Goal: Information Seeking & Learning: Learn about a topic

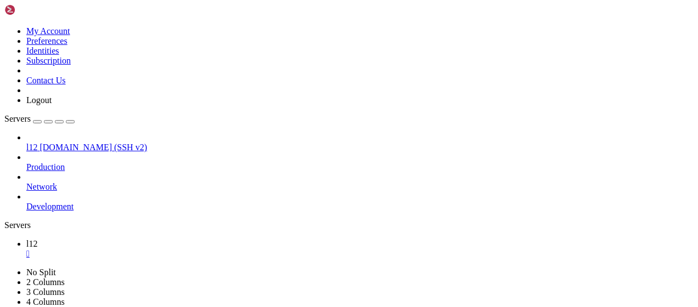
scroll to position [2294, 0]
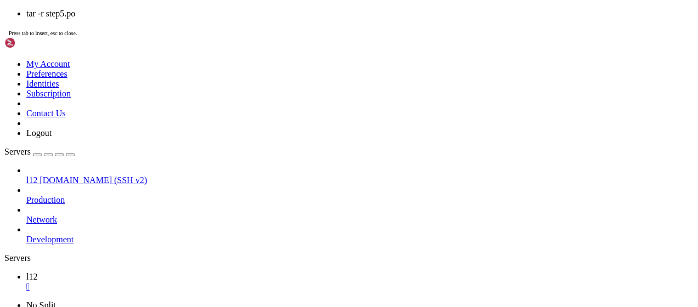
scroll to position [2388, 0]
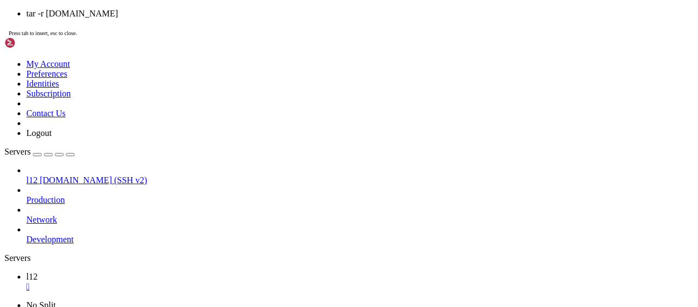
scroll to position [2490, 0]
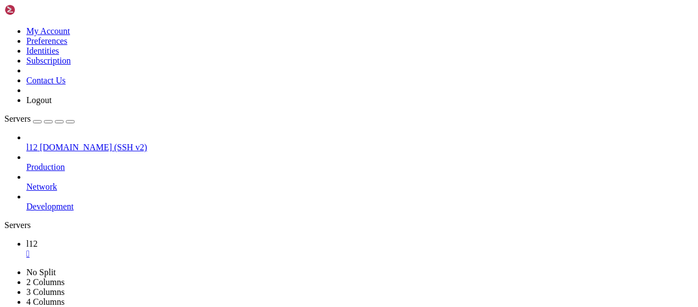
drag, startPoint x: 170, startPoint y: 669, endPoint x: 10, endPoint y: 581, distance: 182.2
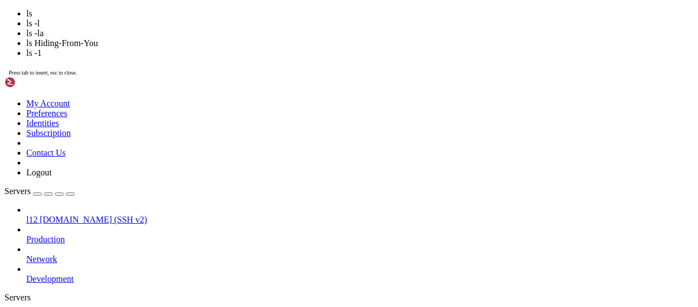
scroll to position [2527, 0]
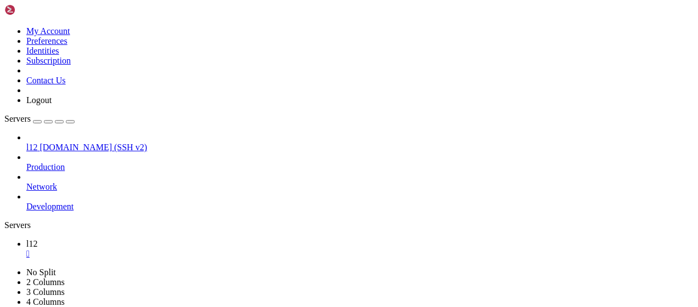
drag, startPoint x: 149, startPoint y: 668, endPoint x: 9, endPoint y: 616, distance: 149.3
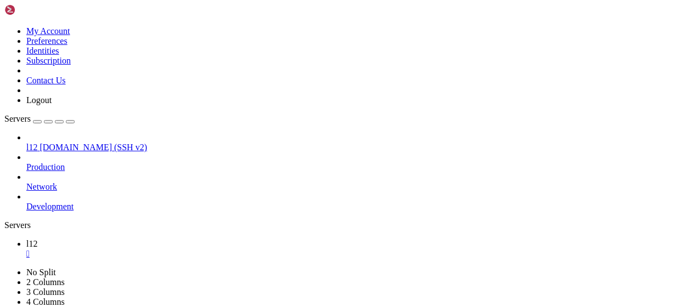
drag, startPoint x: 283, startPoint y: 718, endPoint x: 4, endPoint y: 619, distance: 295.7
drag, startPoint x: 8, startPoint y: 619, endPoint x: 175, endPoint y: 653, distance: 170.6
drag, startPoint x: 161, startPoint y: 658, endPoint x: 10, endPoint y: 611, distance: 158.1
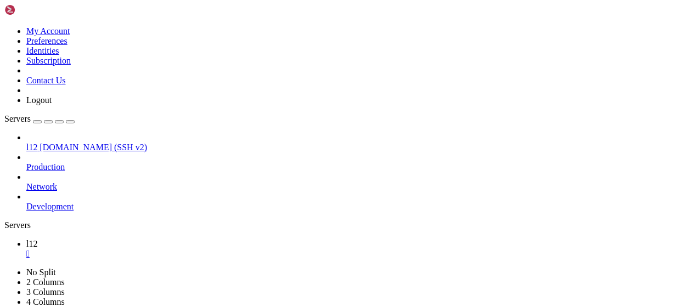
drag, startPoint x: 138, startPoint y: 667, endPoint x: 18, endPoint y: 609, distance: 133.0
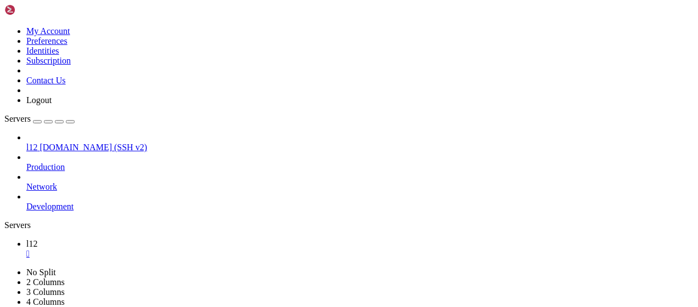
drag, startPoint x: 9, startPoint y: 611, endPoint x: 153, endPoint y: 657, distance: 151.5
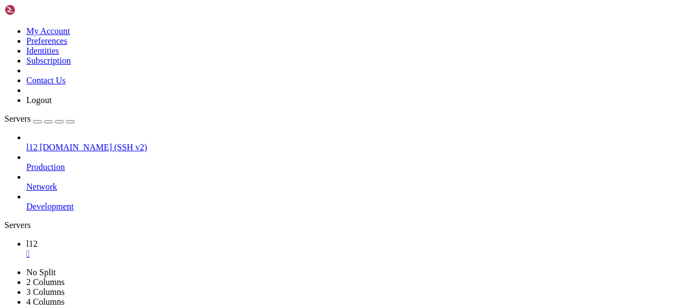
drag, startPoint x: 144, startPoint y: 663, endPoint x: 11, endPoint y: 609, distance: 143.2
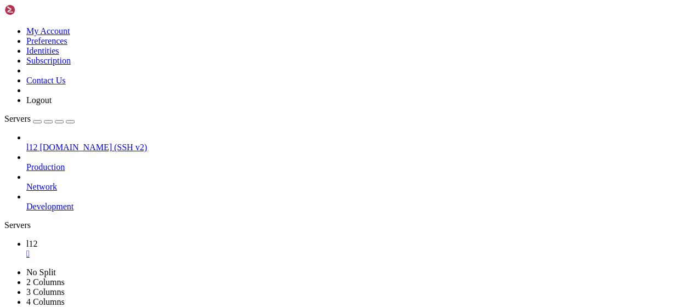
scroll to position [2639, 0]
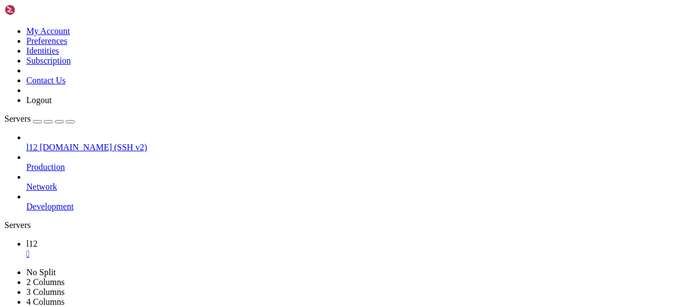
drag, startPoint x: 149, startPoint y: 668, endPoint x: 10, endPoint y: 628, distance: 145.0
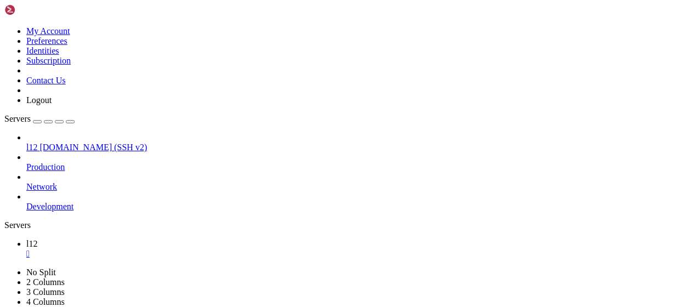
scroll to position [2695, 0]
drag, startPoint x: 83, startPoint y: 654, endPoint x: 227, endPoint y: 657, distance: 143.8
drag, startPoint x: 231, startPoint y: 657, endPoint x: 83, endPoint y: 660, distance: 147.6
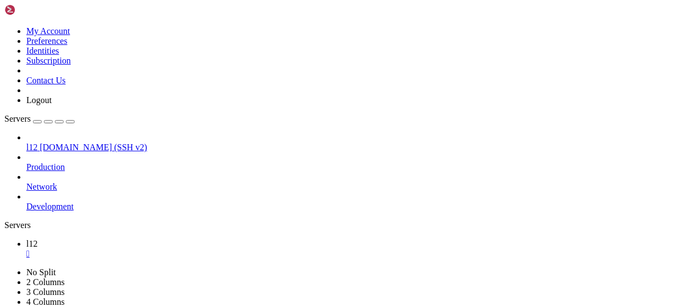
scroll to position [2705, 0]
click at [170, 239] on link "l12 " at bounding box center [359, 249] width 667 height 20
click at [172, 249] on div "" at bounding box center [359, 254] width 667 height 10
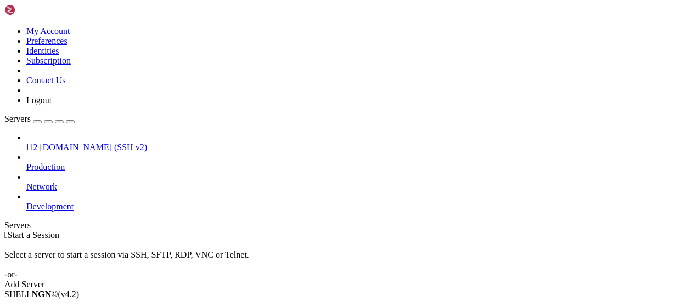
click at [407, 280] on link "Add Server" at bounding box center [348, 285] width 689 height 10
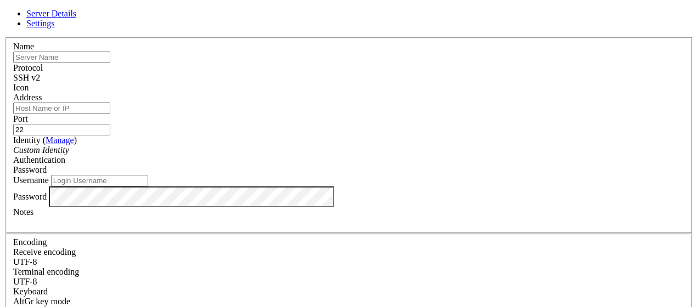
click at [110, 113] on input "Address" at bounding box center [61, 109] width 97 height 12
paste input "[DOMAIN_NAME]"
type input "[DOMAIN_NAME]"
click at [110, 124] on input "22" at bounding box center [61, 130] width 97 height 12
type input "2220"
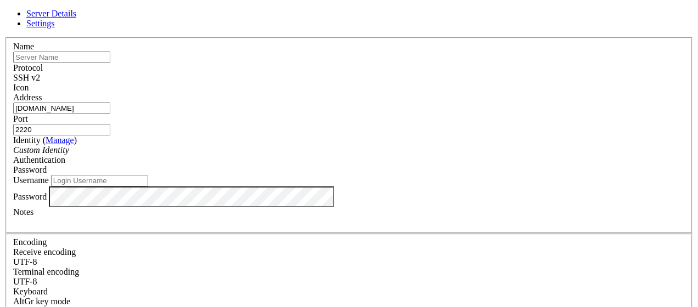
click at [110, 63] on input "text" at bounding box center [61, 58] width 97 height 12
type input "l13"
drag, startPoint x: 585, startPoint y: 187, endPoint x: 518, endPoint y: 203, distance: 68.9
click at [584, 187] on div "Server Details Settings Name l13 Protocol SSH v2 Icon" at bounding box center [348, 235] width 689 height 453
click at [148, 187] on input "Username" at bounding box center [99, 181] width 97 height 12
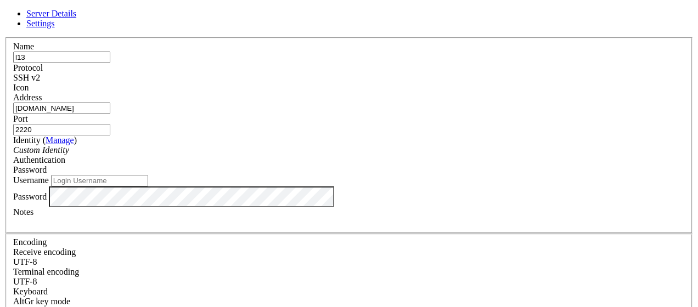
click at [606, 208] on div "Server Details Settings Name l13 Protocol SSH v2 Icon" at bounding box center [348, 235] width 689 height 453
click at [148, 187] on input "Username" at bounding box center [99, 181] width 97 height 12
paste input "bandit13"
type input "bandit13"
click at [110, 114] on input "[DOMAIN_NAME]" at bounding box center [61, 109] width 97 height 12
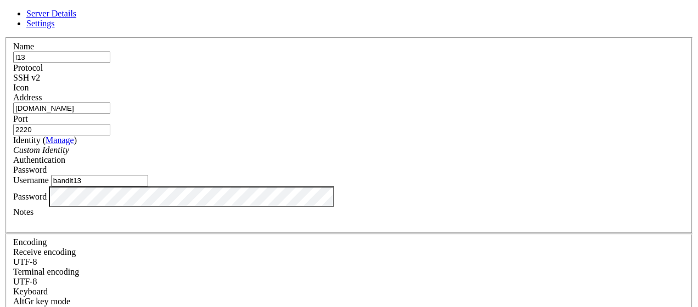
type input "[DOMAIN_NAME]"
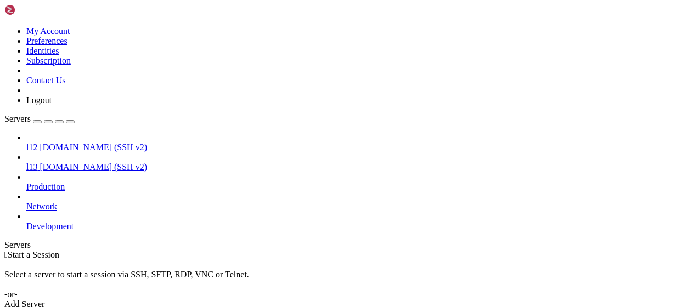
click at [61, 162] on span "[DOMAIN_NAME] (SSH v2)" at bounding box center [93, 166] width 108 height 9
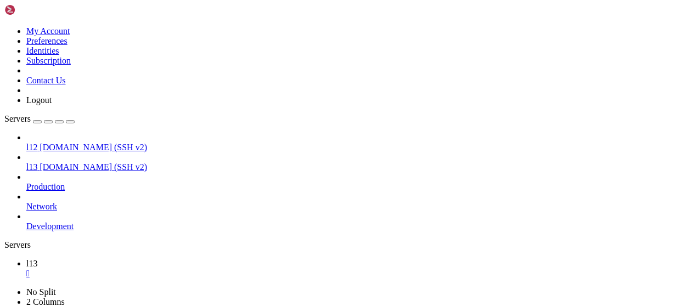
scroll to position [662, 0]
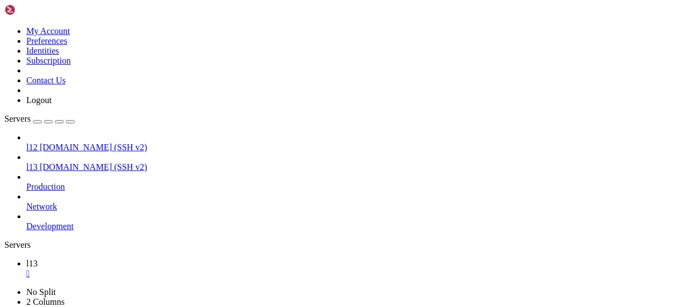
scroll to position [898, 0]
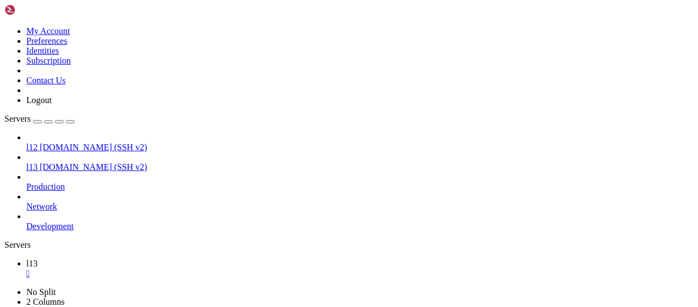
scroll to position [1101, 0]
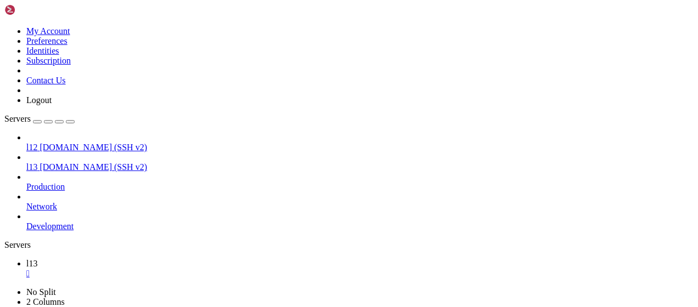
drag, startPoint x: 140, startPoint y: 661, endPoint x: 88, endPoint y: 686, distance: 58.4
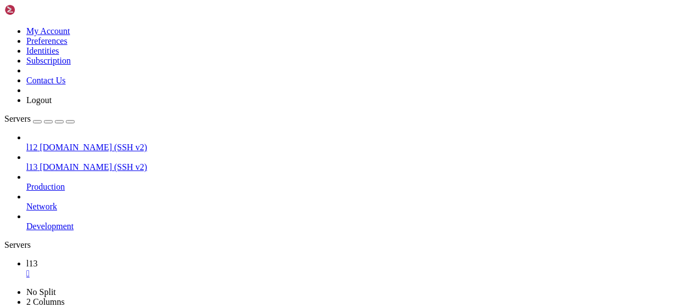
drag, startPoint x: 108, startPoint y: 688, endPoint x: 10, endPoint y: 478, distance: 232.2
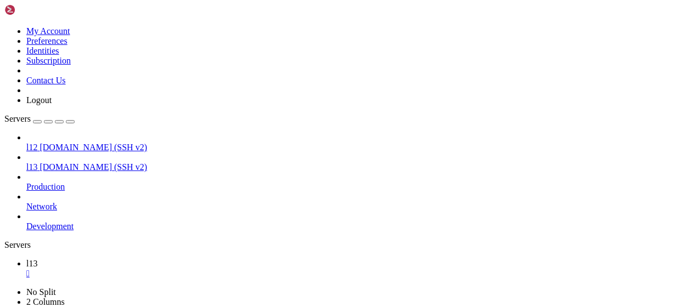
scroll to position [1156, 0]
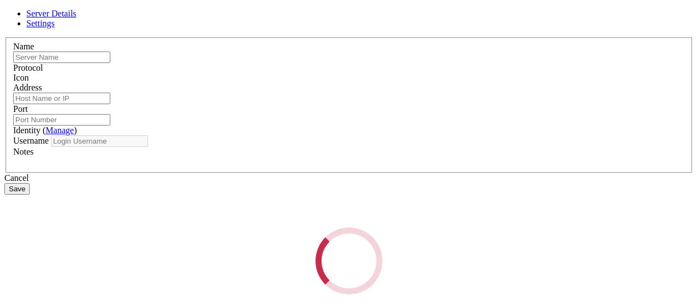
type input "l13"
type input "[DOMAIN_NAME]"
type input "2220"
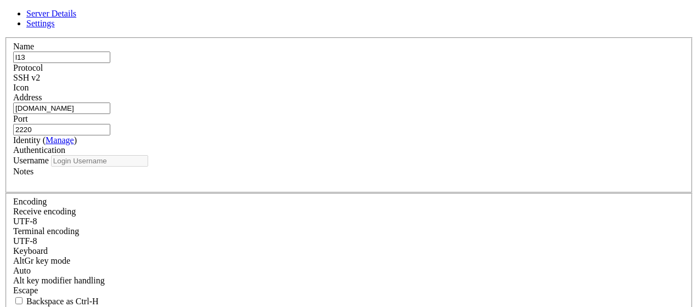
type input "bandit13"
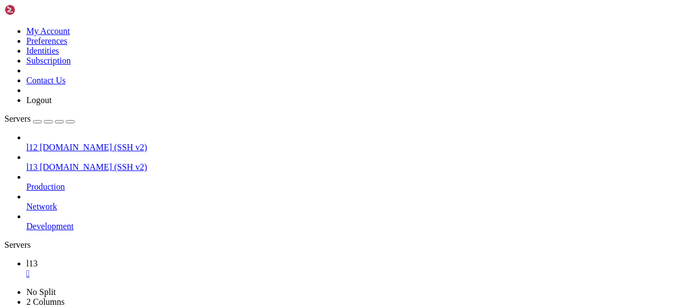
drag, startPoint x: 122, startPoint y: 688, endPoint x: 11, endPoint y: 516, distance: 204.8
drag, startPoint x: 122, startPoint y: 690, endPoint x: 10, endPoint y: 516, distance: 207.0
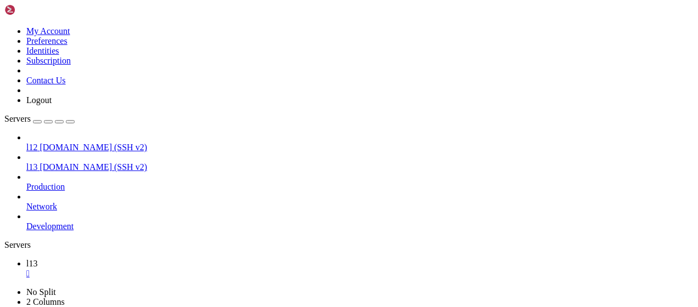
drag, startPoint x: 215, startPoint y: 670, endPoint x: 420, endPoint y: 664, distance: 204.7
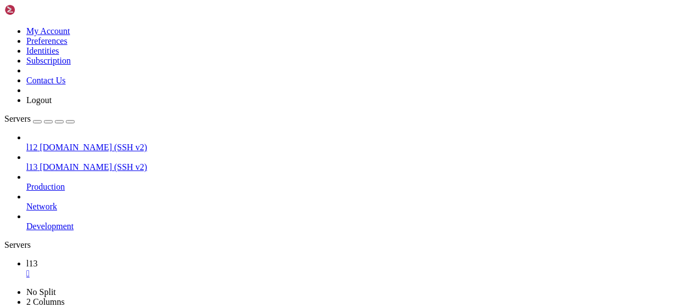
drag, startPoint x: 191, startPoint y: 649, endPoint x: 199, endPoint y: 653, distance: 8.8
drag, startPoint x: 199, startPoint y: 653, endPoint x: 114, endPoint y: 681, distance: 89.5
drag, startPoint x: 117, startPoint y: 677, endPoint x: 82, endPoint y: 689, distance: 37.1
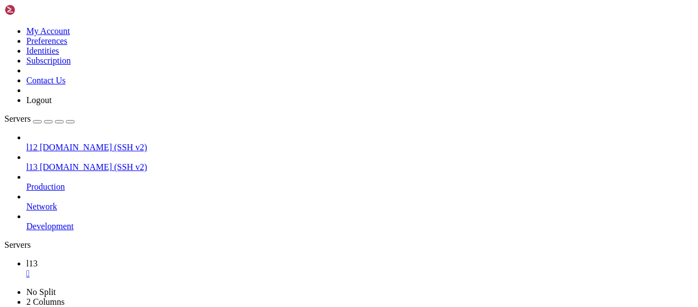
click at [37, 162] on span "l13" at bounding box center [31, 166] width 11 height 9
click at [178, 259] on link "l13 " at bounding box center [359, 269] width 667 height 20
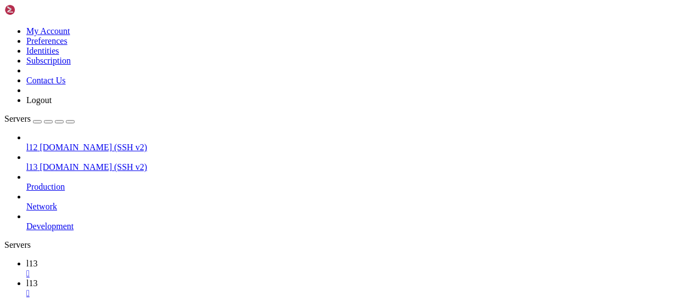
click at [174, 269] on div "" at bounding box center [359, 274] width 667 height 10
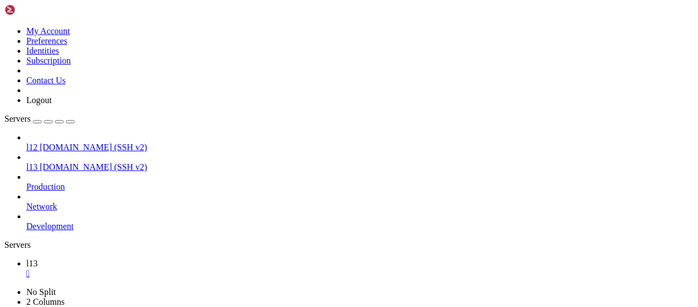
drag, startPoint x: 222, startPoint y: 622, endPoint x: 328, endPoint y: 683, distance: 122.6
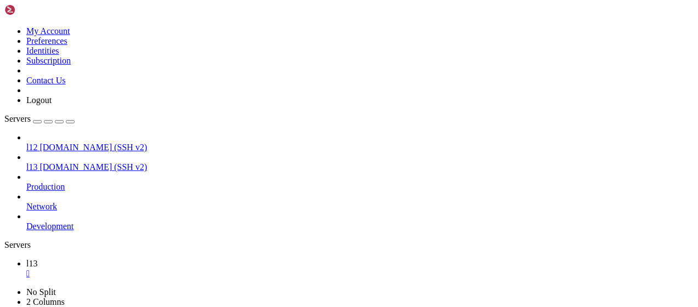
drag, startPoint x: 338, startPoint y: 670, endPoint x: 312, endPoint y: 685, distance: 30.5
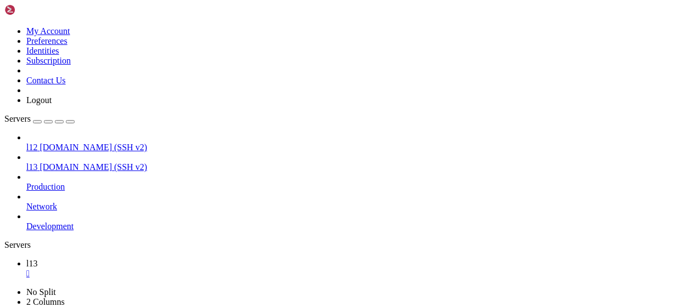
drag, startPoint x: 162, startPoint y: 679, endPoint x: 9, endPoint y: 677, distance: 153.6
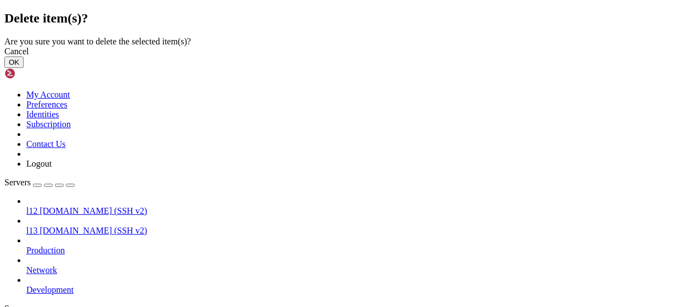
click at [24, 68] on button "OK" at bounding box center [13, 63] width 19 height 12
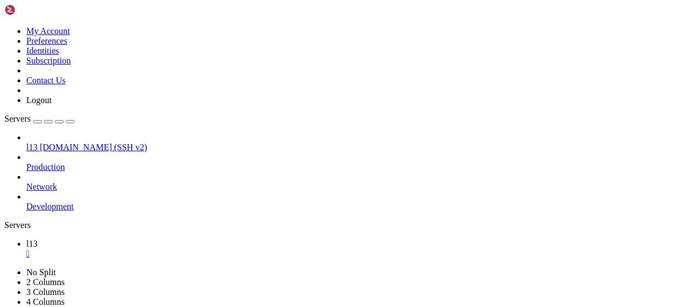
click at [74, 202] on span "Development" at bounding box center [49, 206] width 47 height 9
click at [172, 249] on div "" at bounding box center [359, 254] width 667 height 10
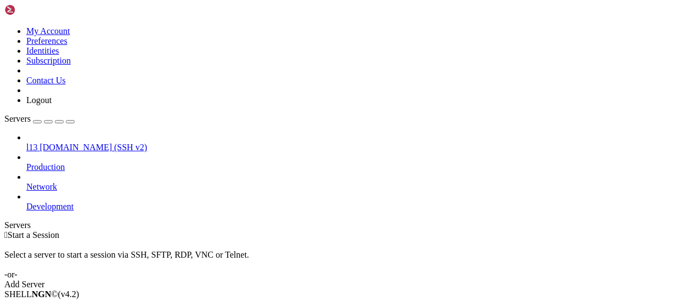
click at [430, 230] on div " Start a Session Select a server to start a session via SSH, SFTP, RDP, VNC or…" at bounding box center [348, 259] width 689 height 59
click at [433, 280] on div "Add Server" at bounding box center [348, 285] width 689 height 10
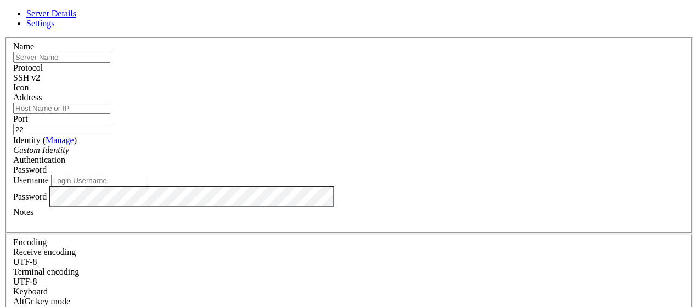
click at [110, 63] on input "text" at bounding box center [61, 58] width 97 height 12
type input "l14"
click at [110, 114] on input "Address" at bounding box center [61, 109] width 97 height 12
paste input "[DOMAIN_NAME]"
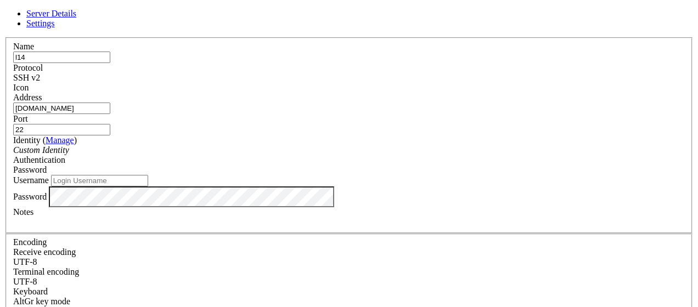
type input "[DOMAIN_NAME]"
click at [110, 124] on input "22" at bounding box center [61, 130] width 97 height 12
type input "2220"
click at [148, 187] on input "Username" at bounding box center [99, 181] width 97 height 12
type input "bandit14"
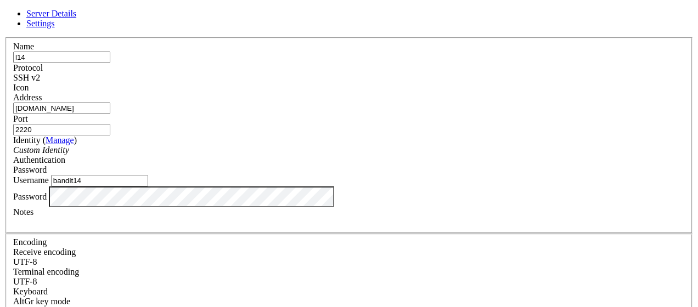
click at [589, 222] on div "Server Details Settings Name l14 Protocol SSH v2 Icon" at bounding box center [348, 235] width 689 height 453
drag, startPoint x: 479, startPoint y: 262, endPoint x: 482, endPoint y: 270, distance: 8.7
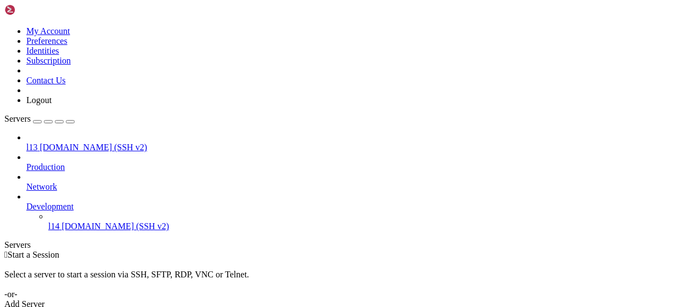
click at [59, 222] on span "l14" at bounding box center [53, 226] width 11 height 9
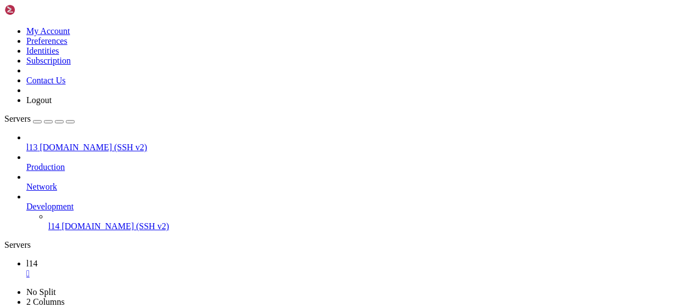
scroll to position [0, 0]
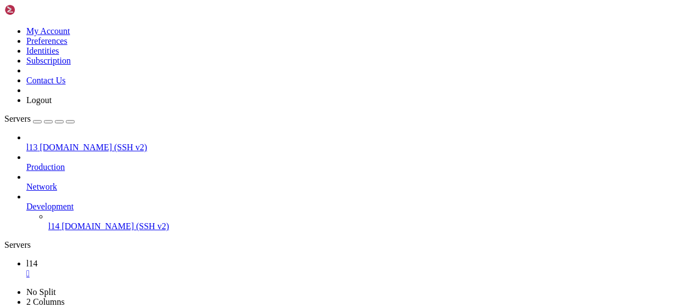
scroll to position [388, 0]
drag, startPoint x: 431, startPoint y: 628, endPoint x: 416, endPoint y: 628, distance: 14.8
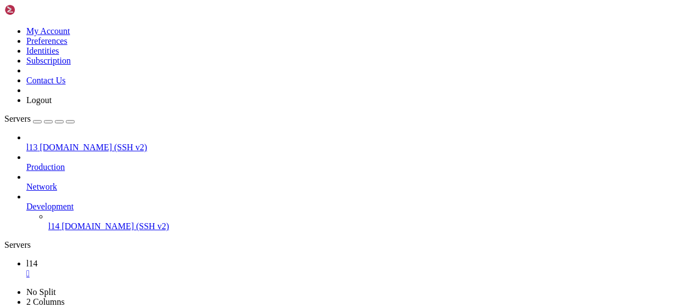
drag, startPoint x: 131, startPoint y: 678, endPoint x: 366, endPoint y: 670, distance: 236.0
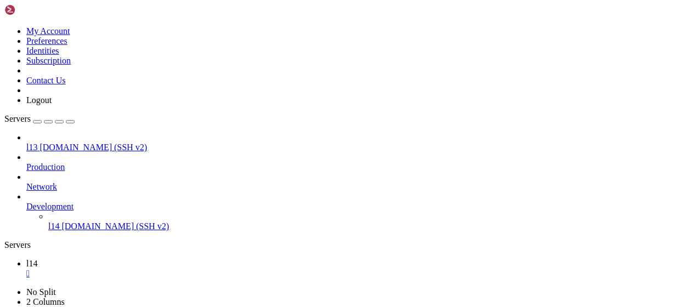
drag, startPoint x: 555, startPoint y: 615, endPoint x: 456, endPoint y: 636, distance: 100.4
drag, startPoint x: 336, startPoint y: 647, endPoint x: 266, endPoint y: 672, distance: 73.9
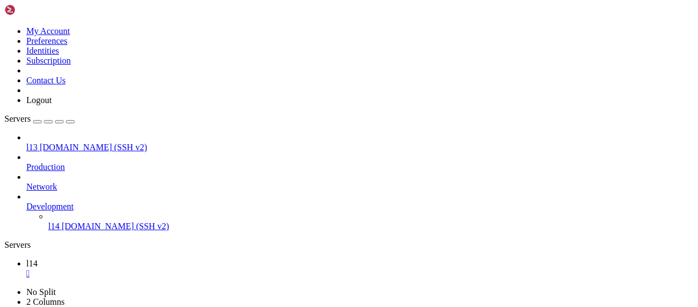
scroll to position [793, 0]
drag, startPoint x: 118, startPoint y: 685, endPoint x: 8, endPoint y: 552, distance: 172.6
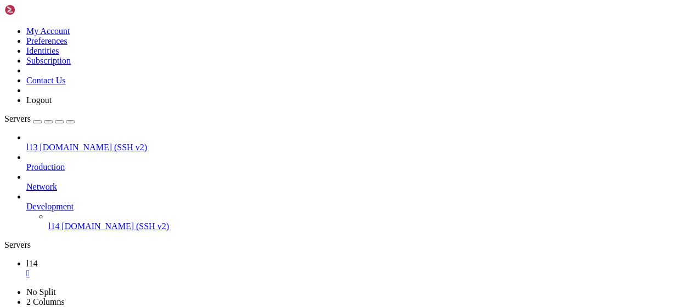
drag, startPoint x: 161, startPoint y: 640, endPoint x: 9, endPoint y: 641, distance: 152.0
drag, startPoint x: 464, startPoint y: 571, endPoint x: 444, endPoint y: 572, distance: 19.8
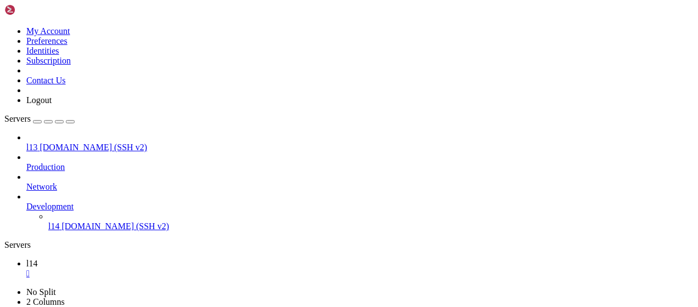
click at [171, 269] on div "" at bounding box center [359, 274] width 667 height 10
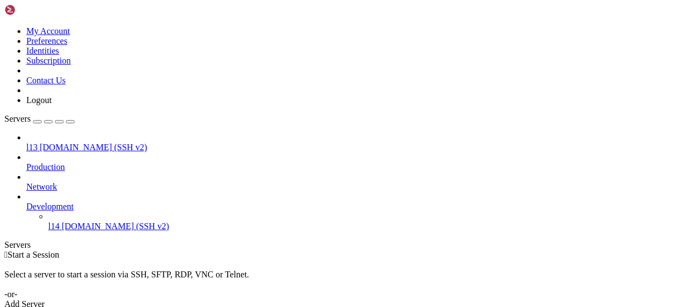
click at [417, 300] on link "Add Server" at bounding box center [348, 305] width 689 height 10
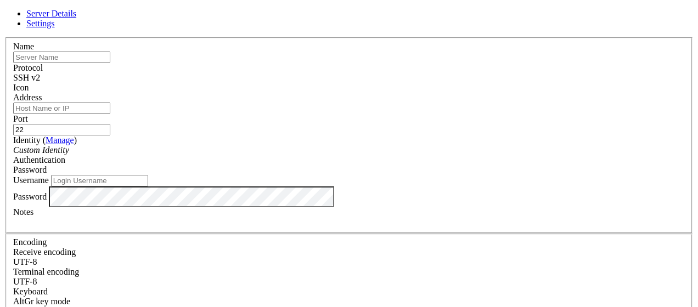
click at [280, 185] on div "Username" at bounding box center [348, 181] width 671 height 12
click at [148, 187] on input "Username" at bounding box center [99, 181] width 97 height 12
type input "bandi15"
click at [673, 227] on div "Server Details Settings Name Protocol SSH v2 Icon" at bounding box center [348, 235] width 689 height 453
click at [110, 124] on input "22" at bounding box center [61, 130] width 97 height 12
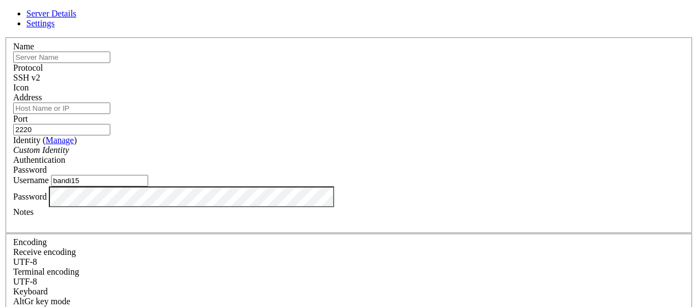
type input "2220"
click at [110, 63] on input "text" at bounding box center [61, 58] width 97 height 12
type input "l15"
click at [110, 114] on input "Address" at bounding box center [61, 109] width 97 height 12
paste input "[DOMAIN_NAME]"
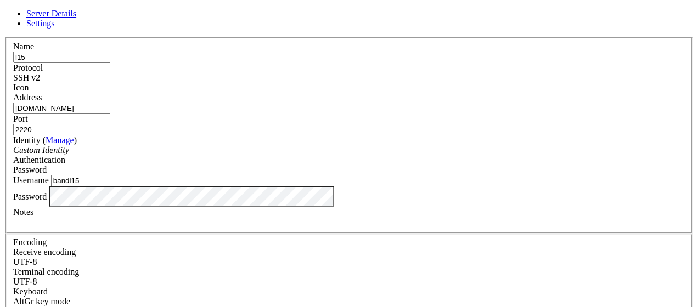
type input "[DOMAIN_NAME]"
click at [148, 187] on input "bandi15" at bounding box center [99, 181] width 97 height 12
type input "bandit15"
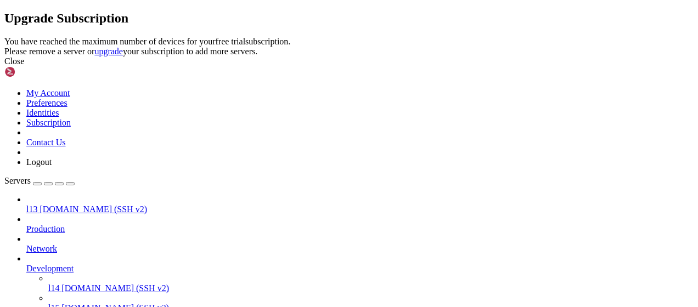
click at [4, 37] on icon at bounding box center [4, 37] width 0 height 0
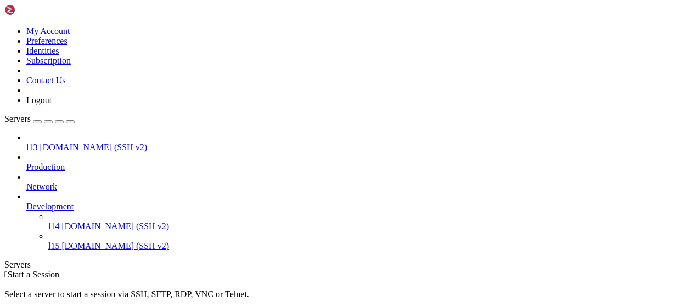
click at [59, 241] on span "l15" at bounding box center [53, 245] width 11 height 9
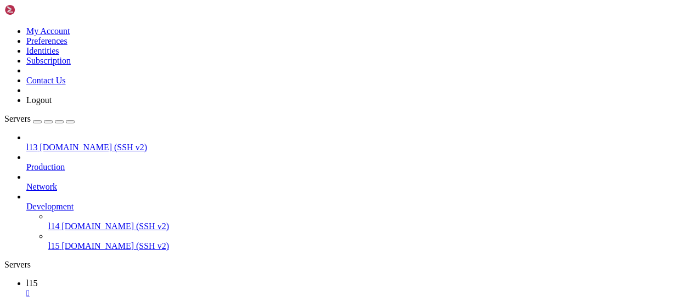
scroll to position [662, 0]
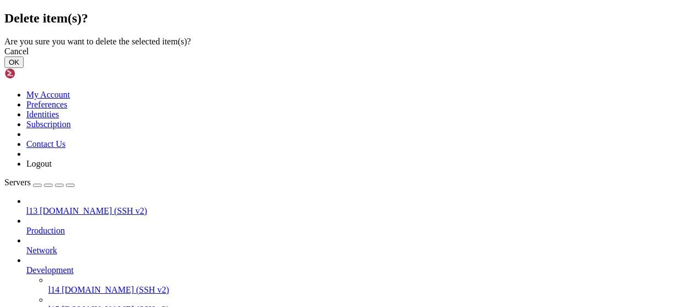
click at [24, 68] on button "OK" at bounding box center [13, 63] width 19 height 12
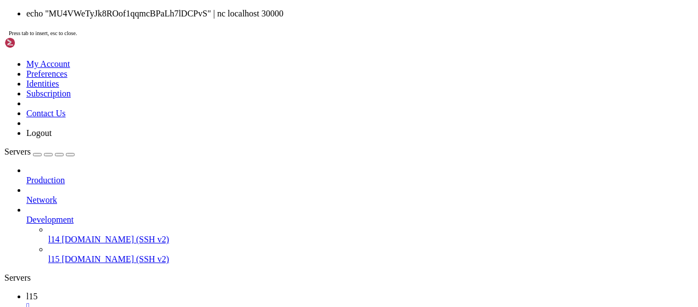
drag, startPoint x: 493, startPoint y: 659, endPoint x: 448, endPoint y: 666, distance: 45.5
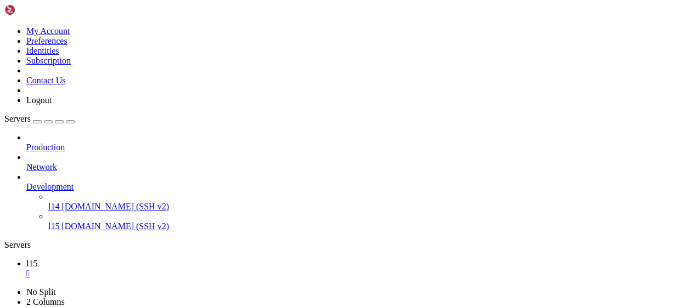
drag, startPoint x: 128, startPoint y: 686, endPoint x: 383, endPoint y: 650, distance: 257.1
